Goal: Task Accomplishment & Management: Manage account settings

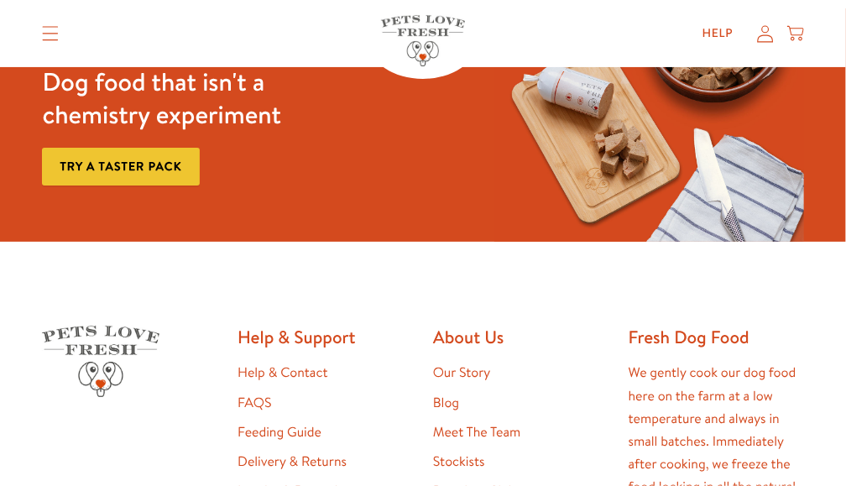
scroll to position [457, 0]
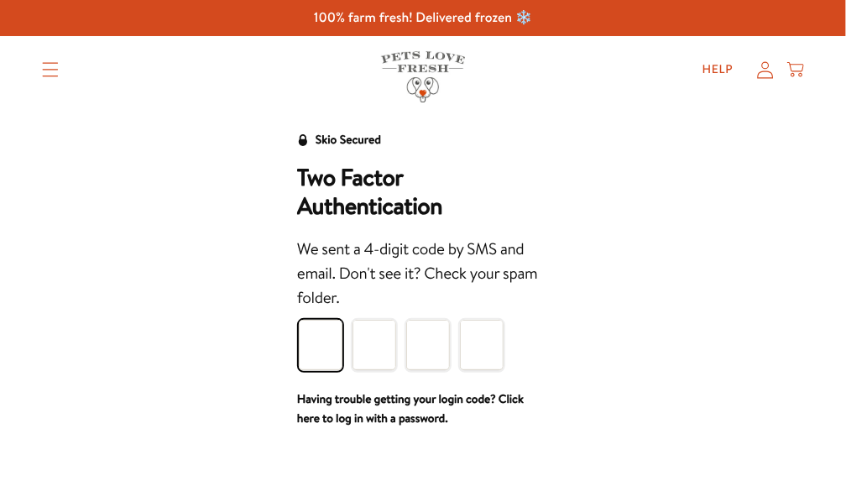
click at [330, 333] on input "Please enter your pin code" at bounding box center [321, 345] width 44 height 50
click at [319, 338] on input "Please enter your pin code" at bounding box center [321, 345] width 44 height 50
